Goal: Task Accomplishment & Management: Use online tool/utility

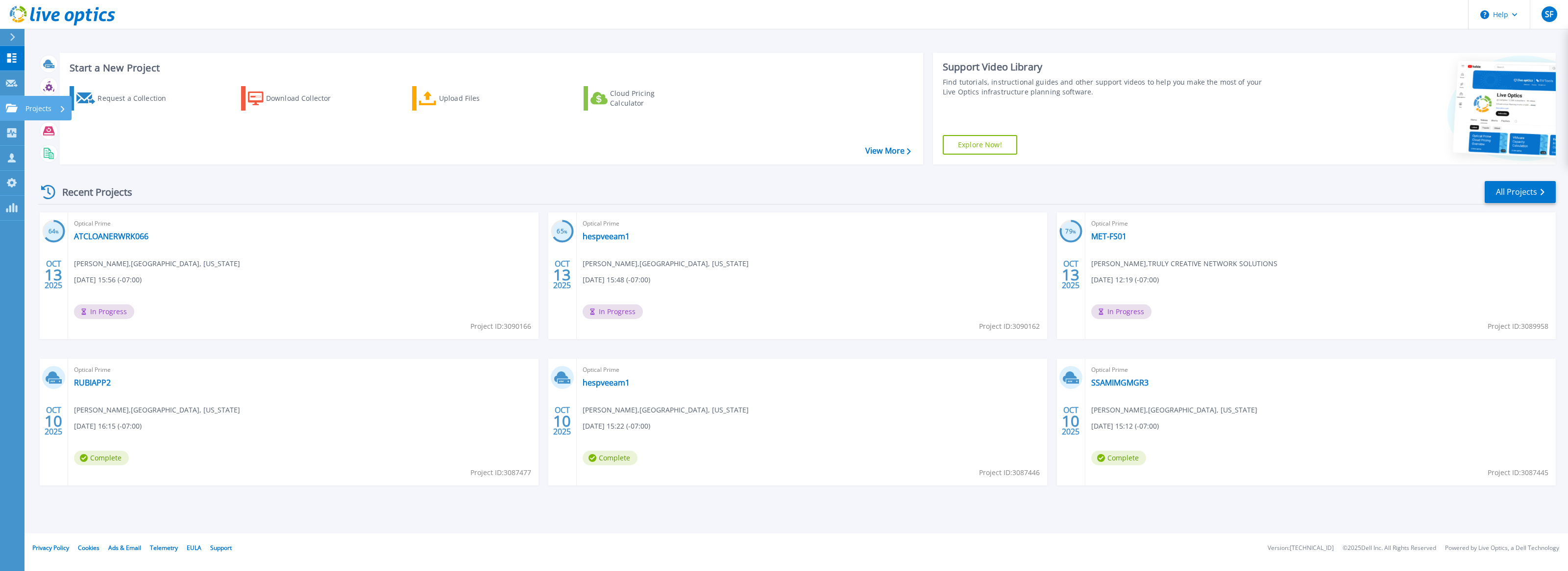
click at [14, 111] on icon at bounding box center [12, 108] width 12 height 9
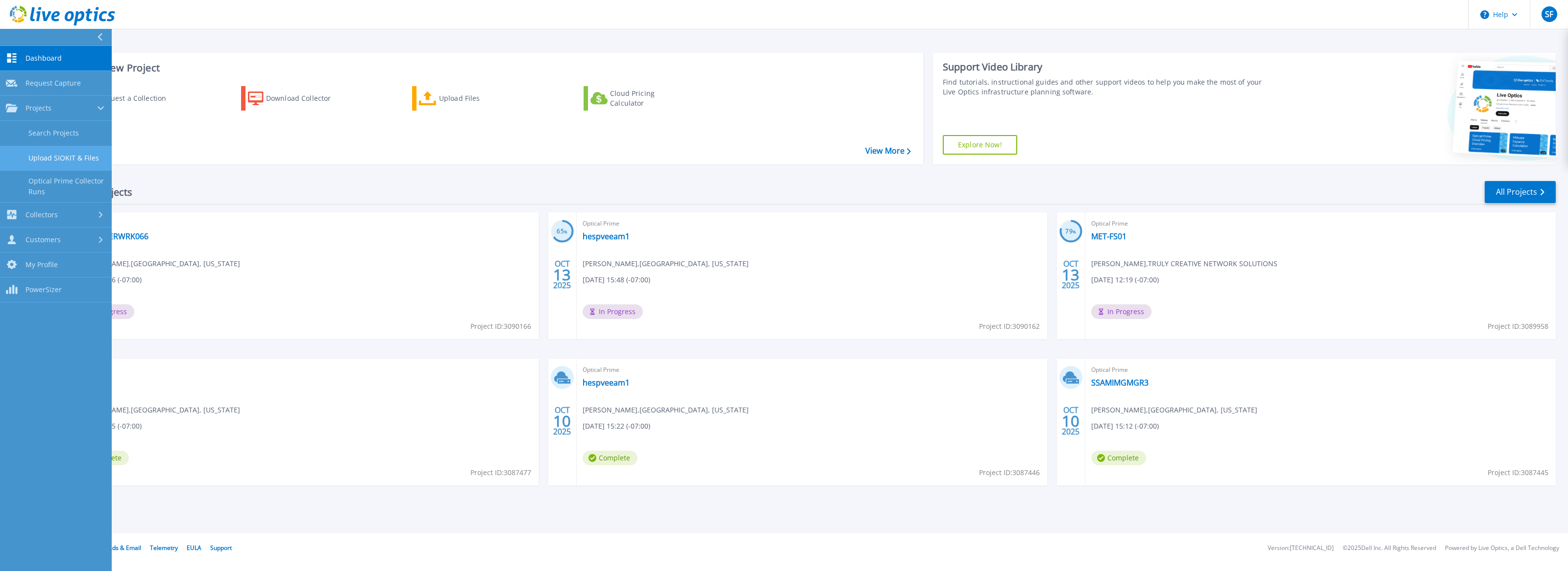
click at [62, 161] on link "Upload SIOKIT & Files" at bounding box center [56, 159] width 112 height 25
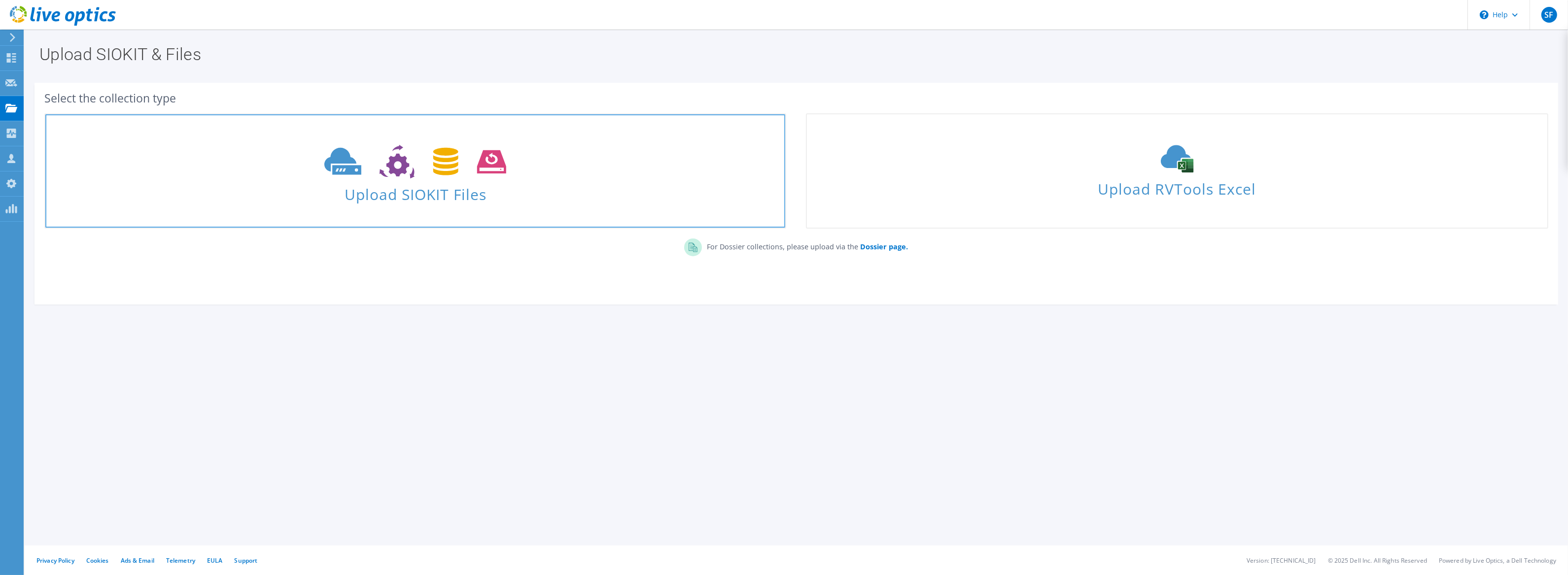
click at [405, 199] on span "Upload SIOKIT Files" at bounding box center [415, 192] width 739 height 21
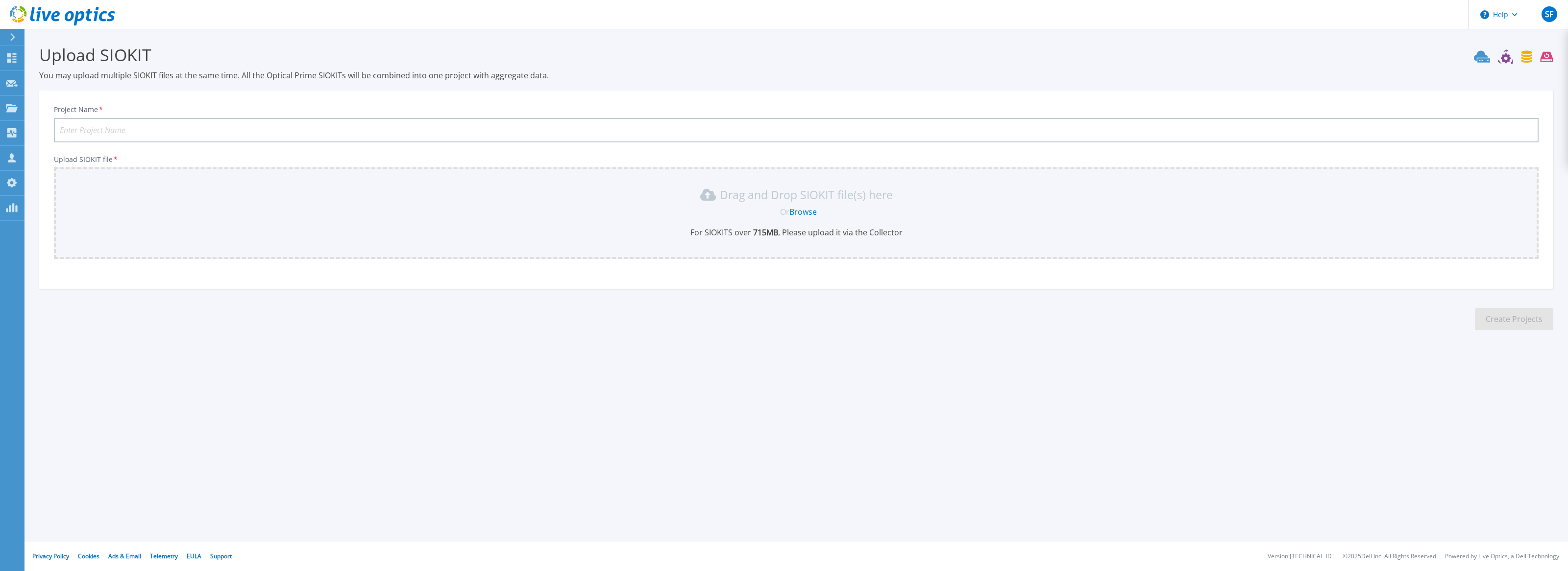
click at [410, 118] on input "Project Name *" at bounding box center [796, 130] width 1484 height 24
type input "Glaukos"
click at [805, 208] on link "Browse" at bounding box center [802, 211] width 28 height 11
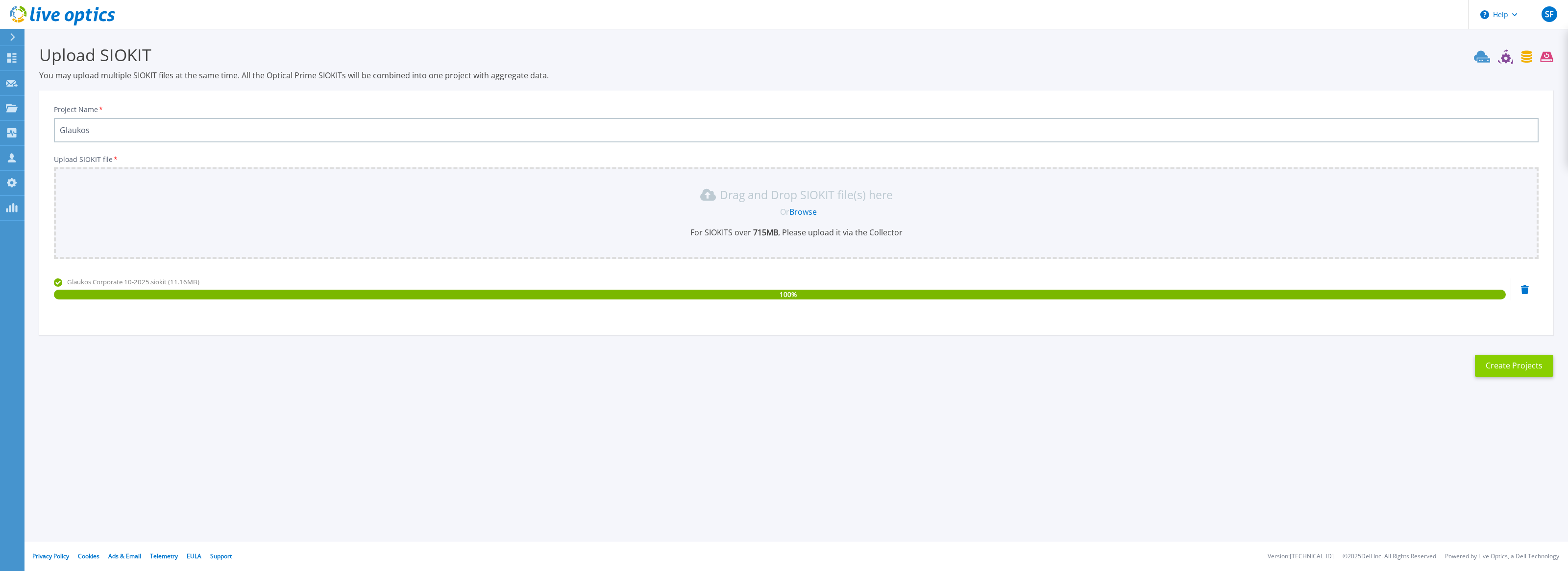
click at [1506, 362] on button "Create Projects" at bounding box center [1513, 365] width 78 height 22
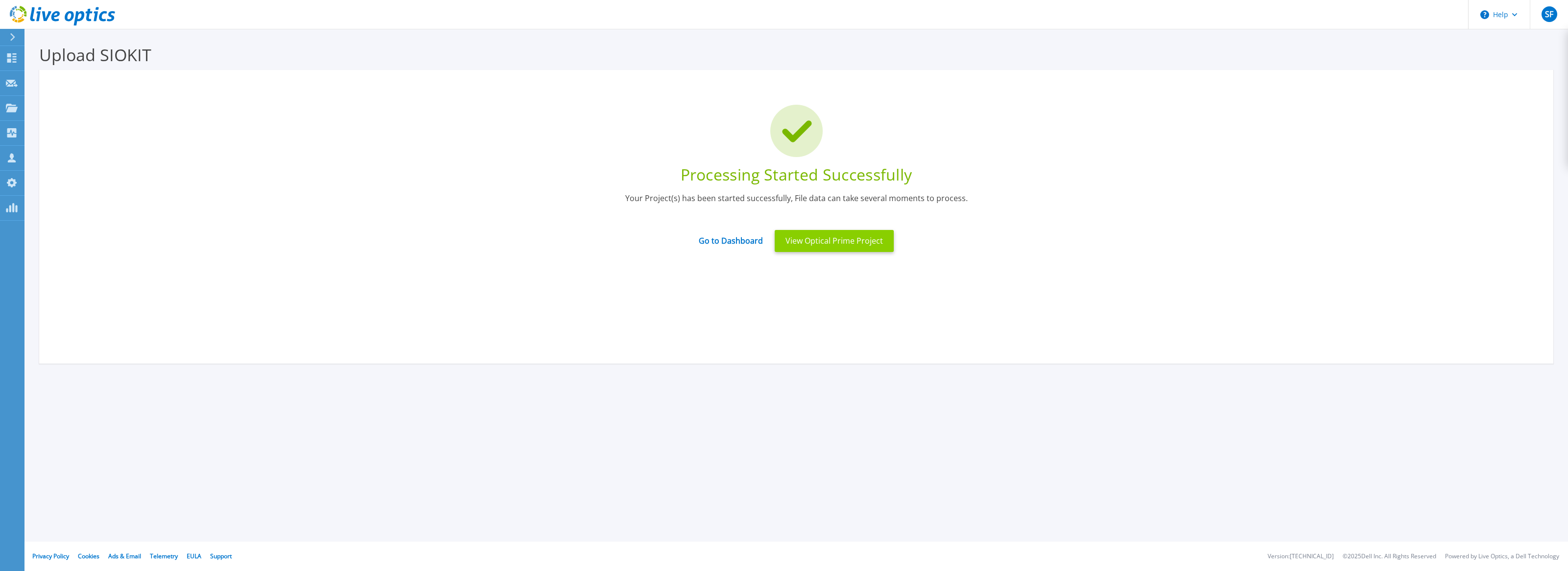
click at [830, 241] on button "View Optical Prime Project" at bounding box center [834, 240] width 119 height 22
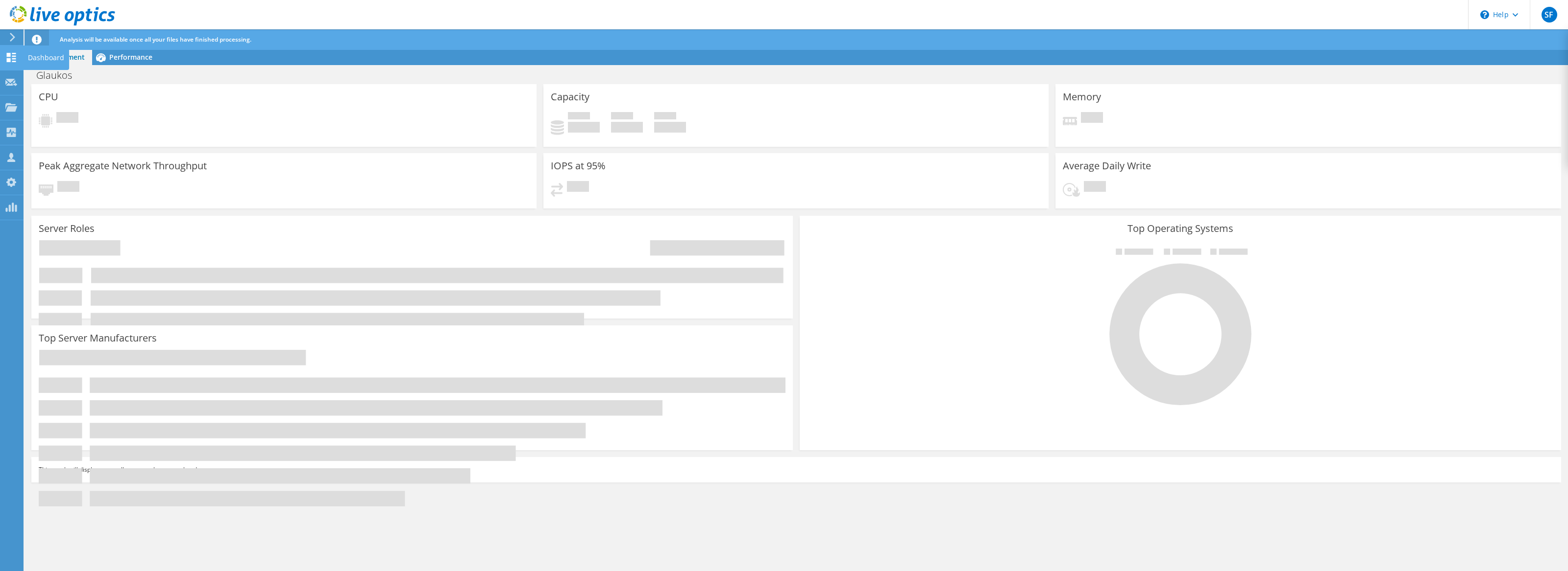
click at [10, 60] on use at bounding box center [12, 58] width 10 height 10
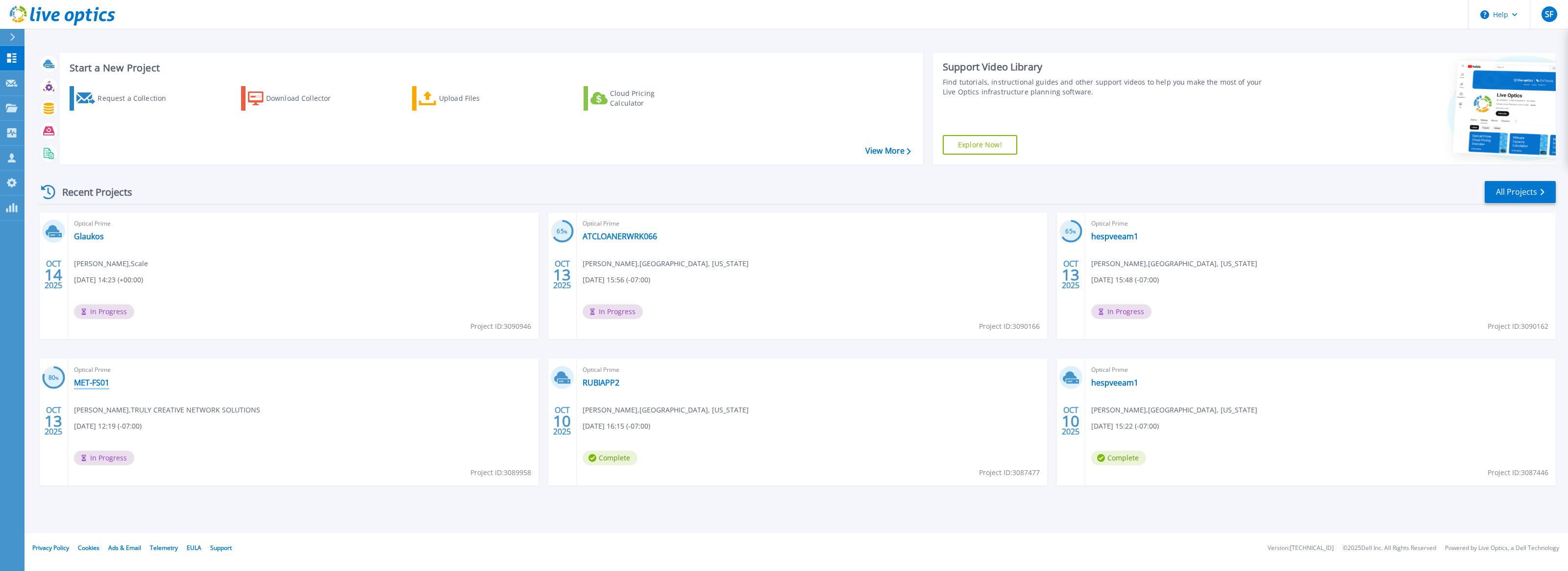
click at [79, 379] on link "MET-FS01" at bounding box center [91, 383] width 36 height 10
click at [81, 241] on link "Glaukos" at bounding box center [89, 236] width 30 height 10
click at [643, 240] on link "ATCLOANERWRK066" at bounding box center [619, 236] width 74 height 10
click at [11, 61] on icon at bounding box center [12, 59] width 12 height 10
click at [1495, 183] on link "All Projects" at bounding box center [1520, 191] width 71 height 22
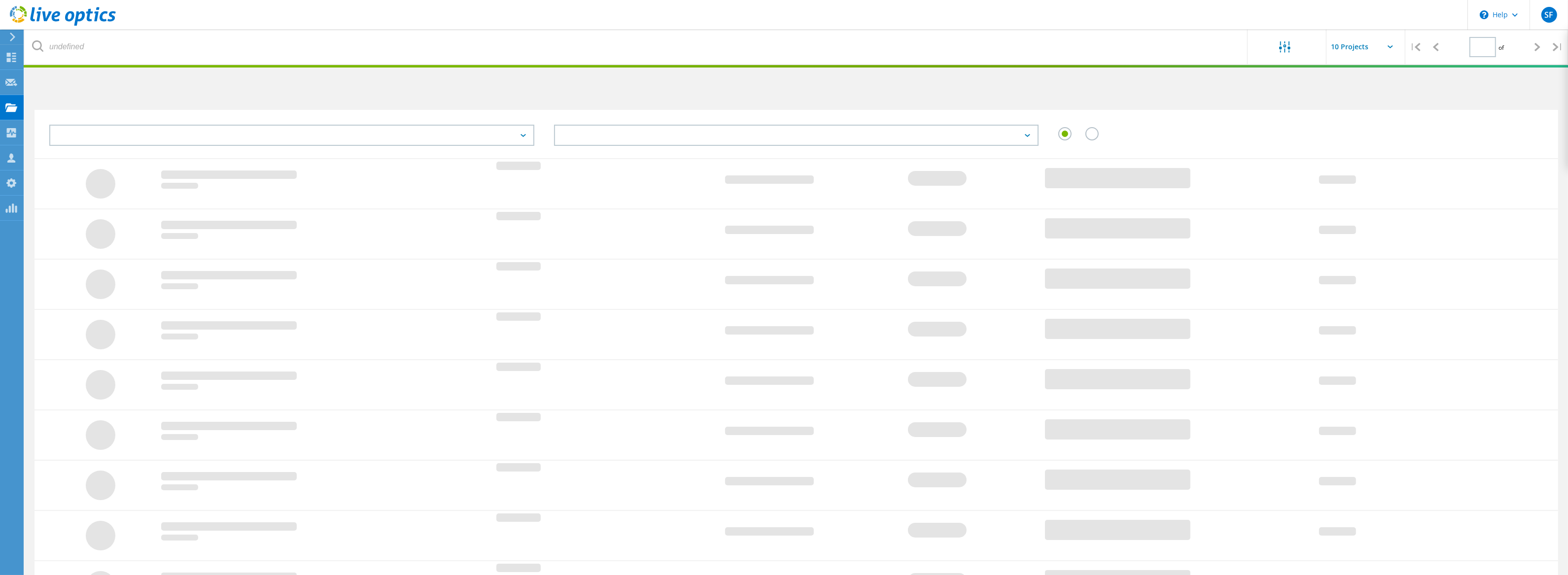
type input "1"
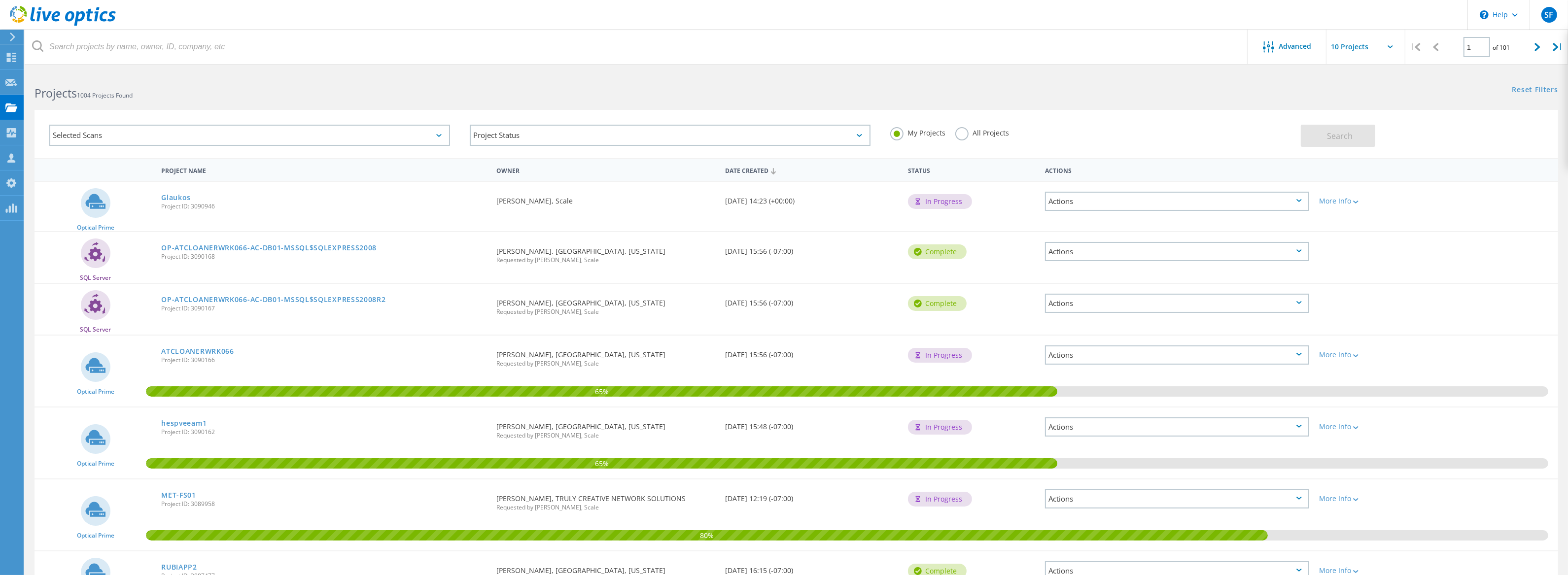
click at [377, 210] on div "Glaukos Project ID: 3090946" at bounding box center [323, 200] width 335 height 38
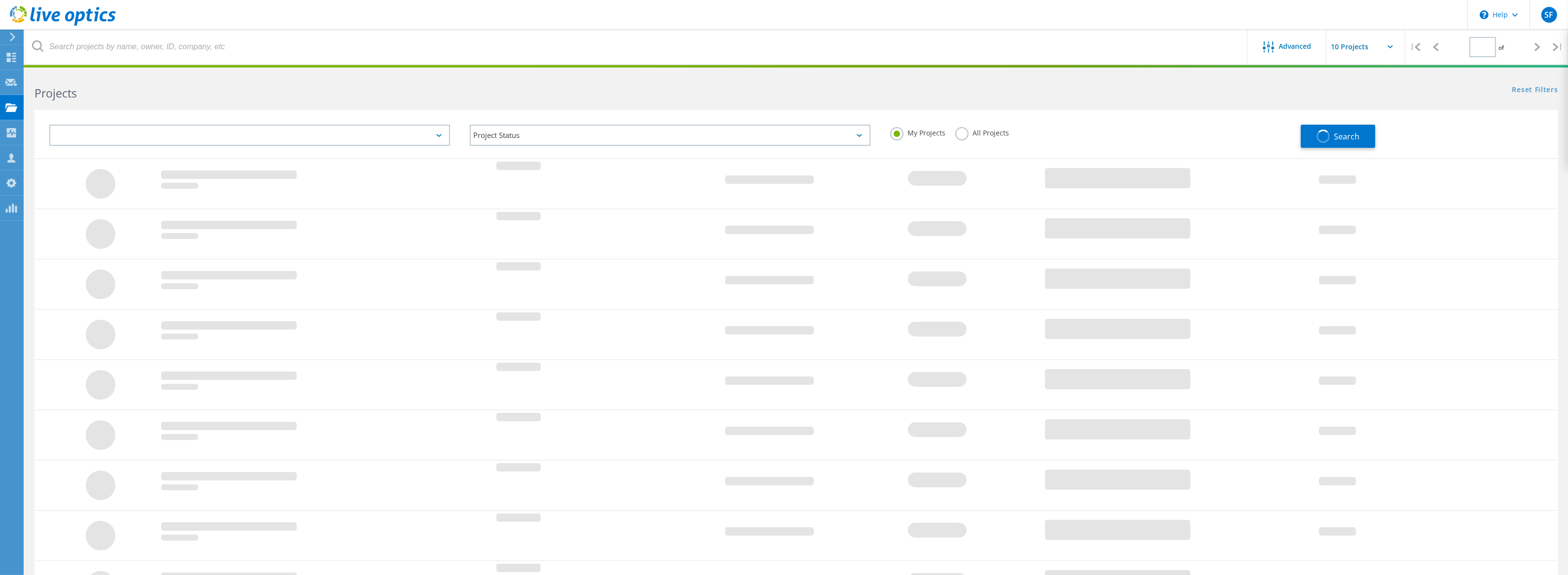
type input "1"
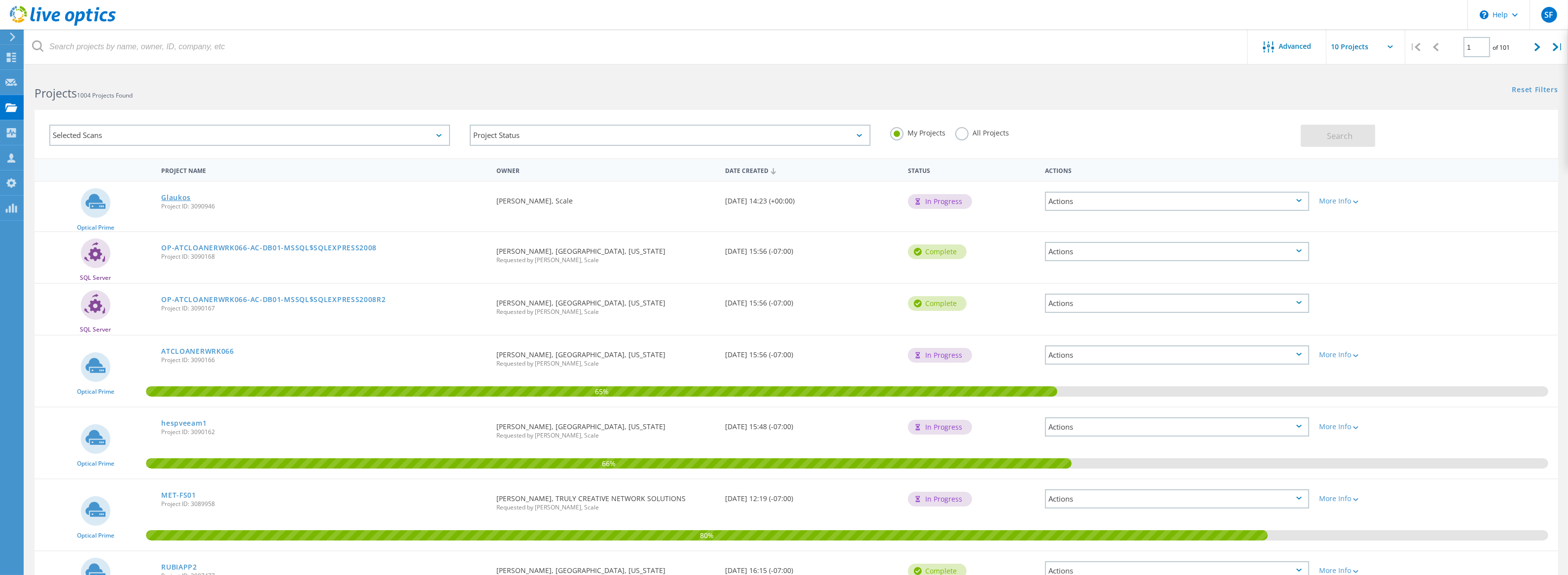
click at [176, 197] on link "Glaukos" at bounding box center [176, 197] width 30 height 7
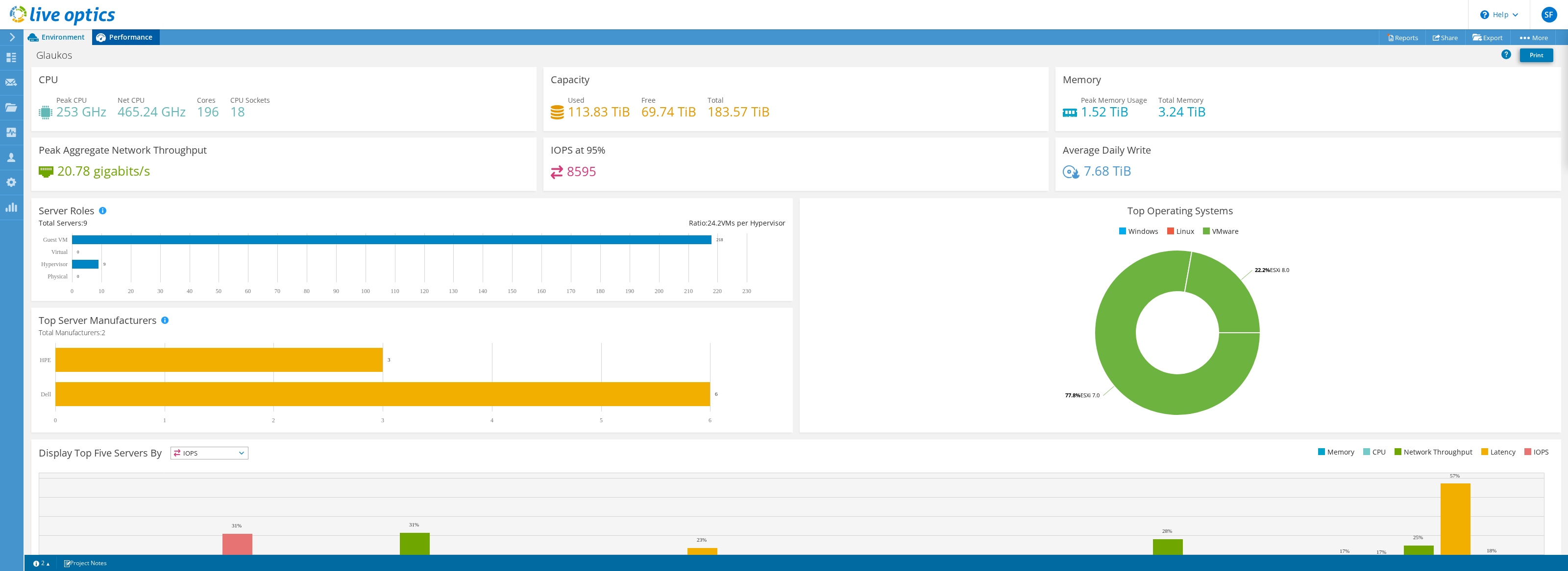
click at [121, 39] on span "Performance" at bounding box center [131, 37] width 43 height 10
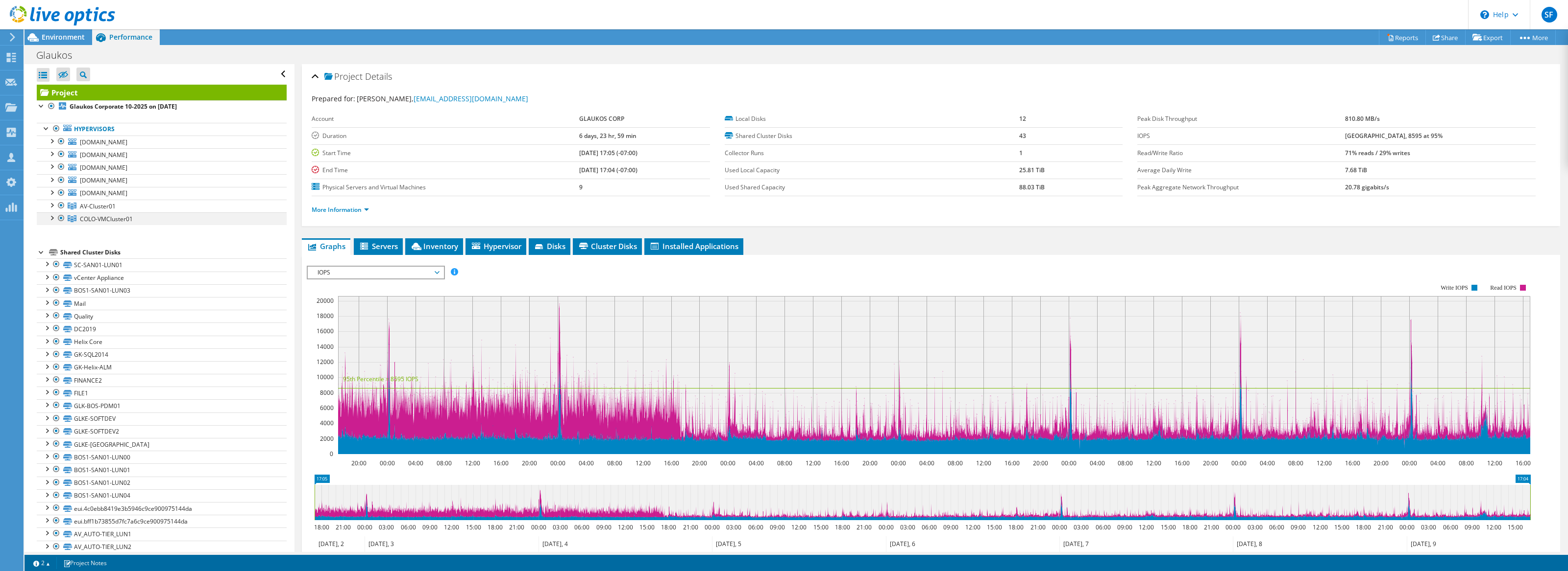
click at [51, 220] on div at bounding box center [51, 217] width 10 height 10
click at [52, 206] on div at bounding box center [51, 205] width 10 height 10
click at [53, 194] on div at bounding box center [51, 192] width 10 height 10
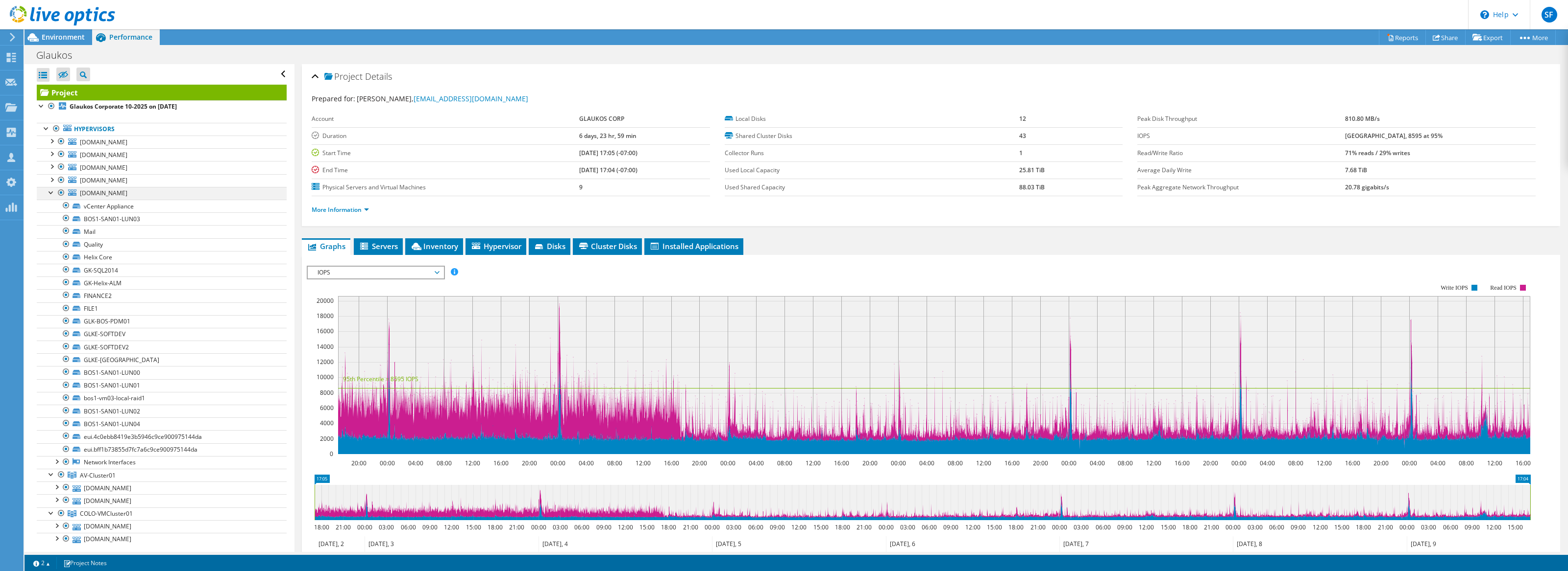
click at [50, 195] on div at bounding box center [51, 192] width 10 height 10
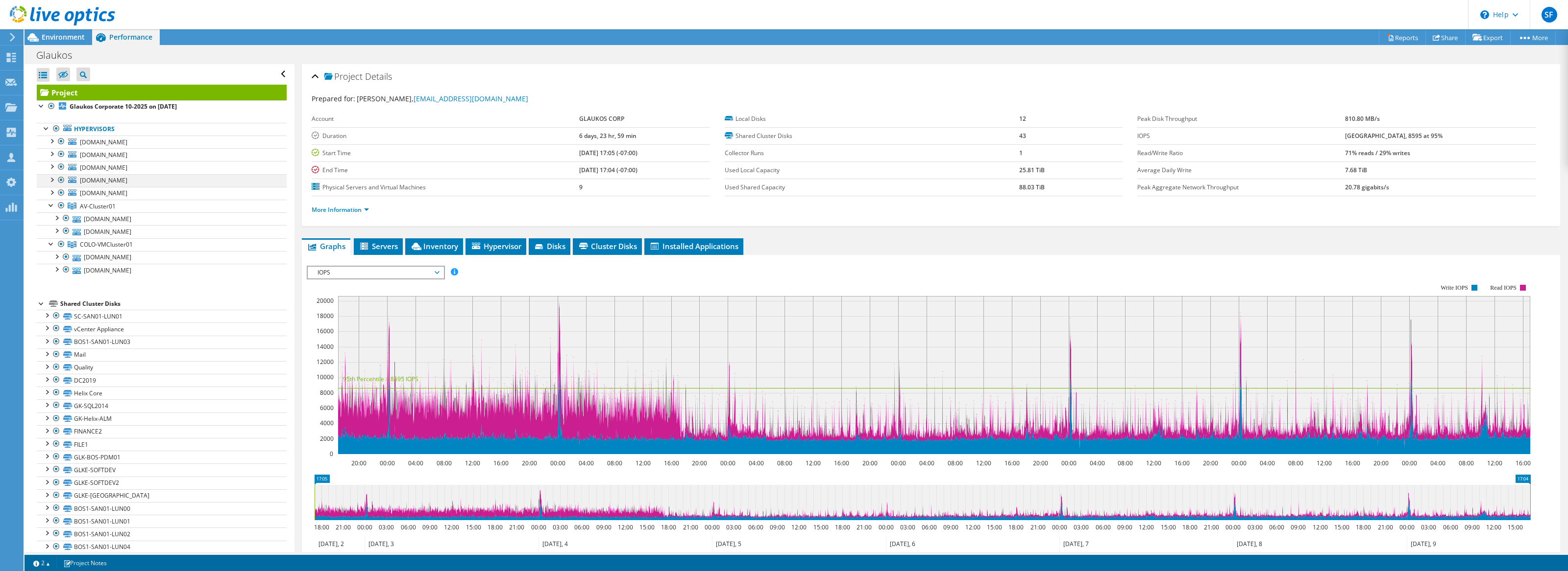
click at [53, 183] on div at bounding box center [51, 179] width 10 height 10
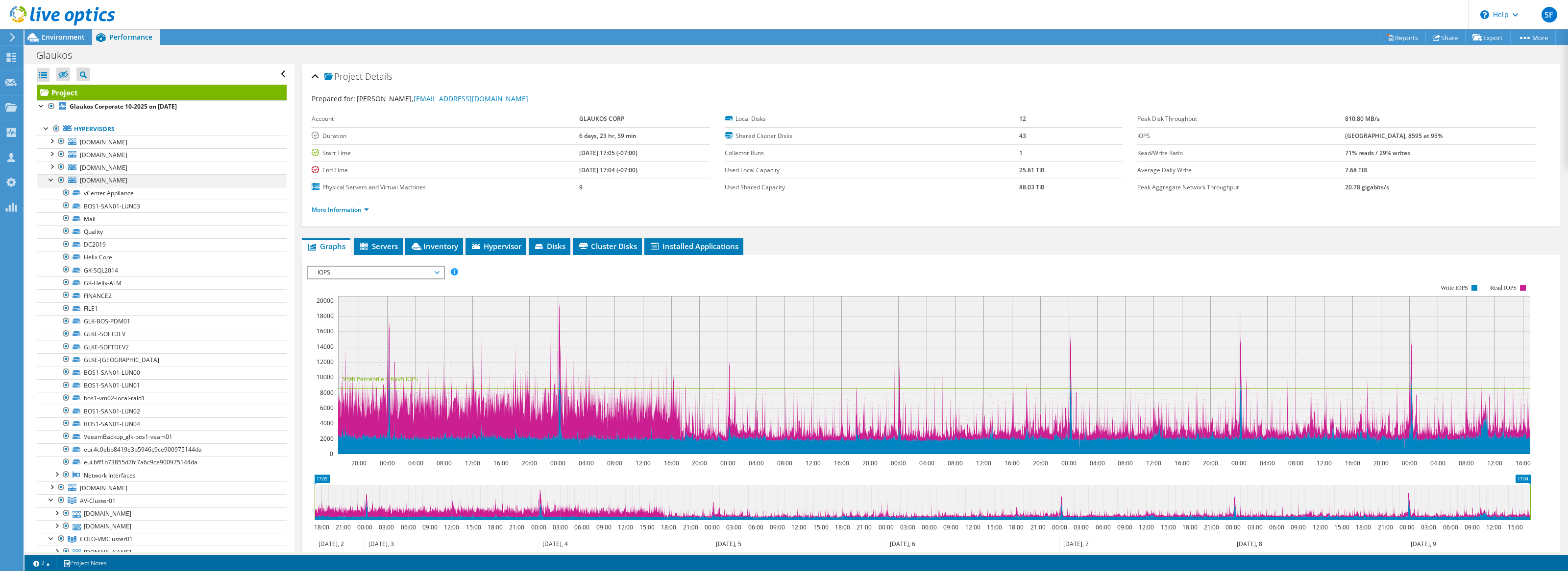
click at [52, 183] on div at bounding box center [51, 179] width 10 height 10
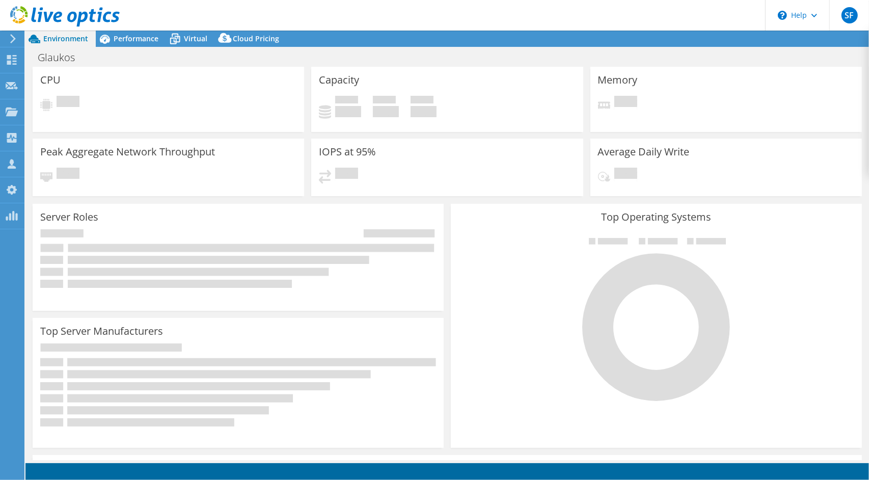
select select "USD"
